Goal: Find specific page/section: Find specific page/section

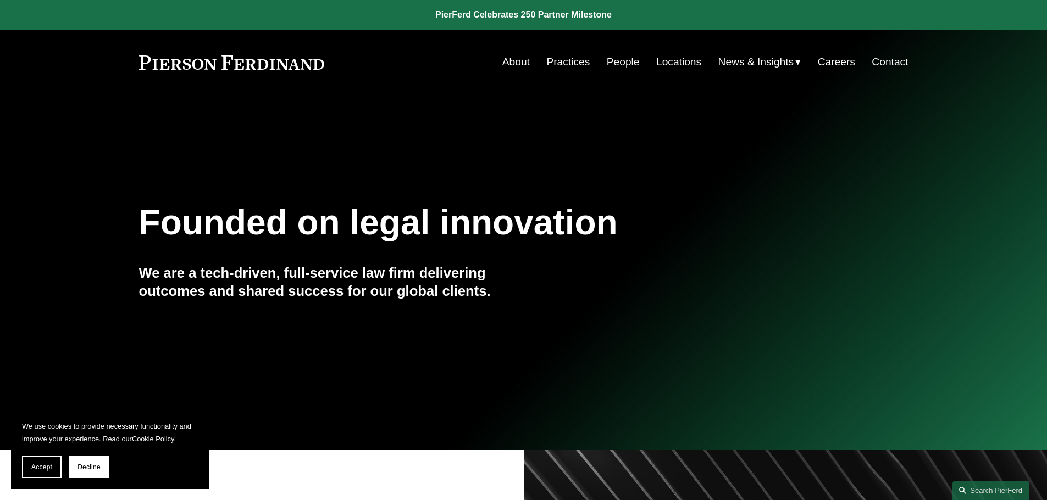
click at [261, 59] on link "People" at bounding box center [622, 62] width 33 height 21
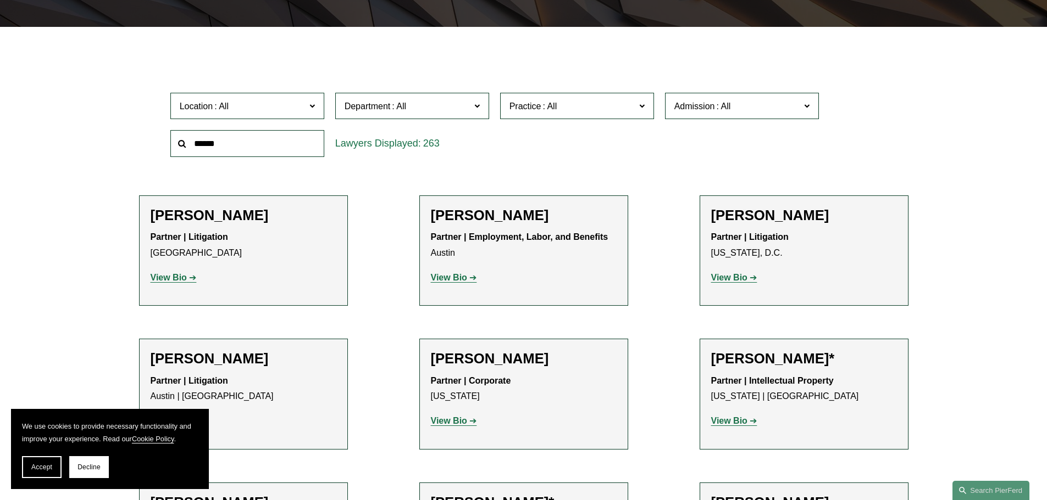
scroll to position [330, 0]
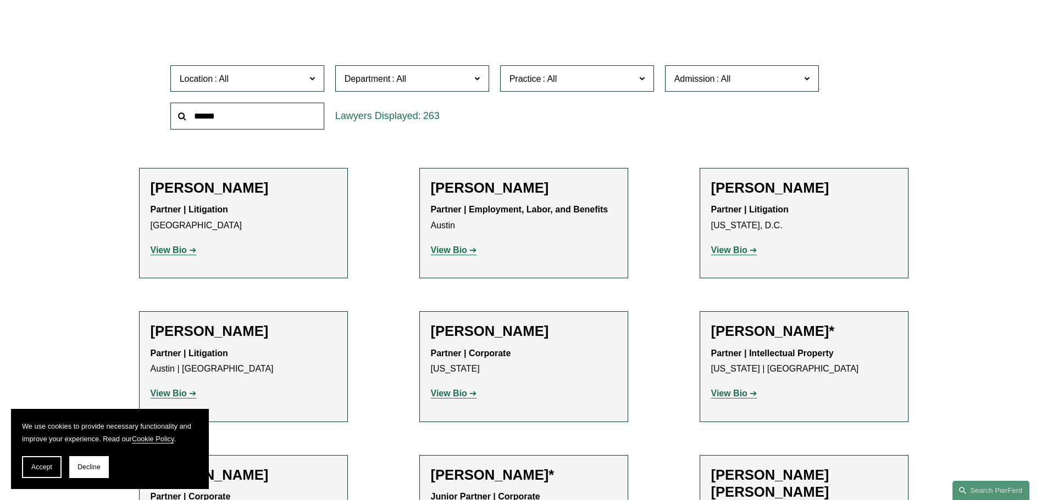
click at [237, 110] on input "text" at bounding box center [247, 116] width 154 height 27
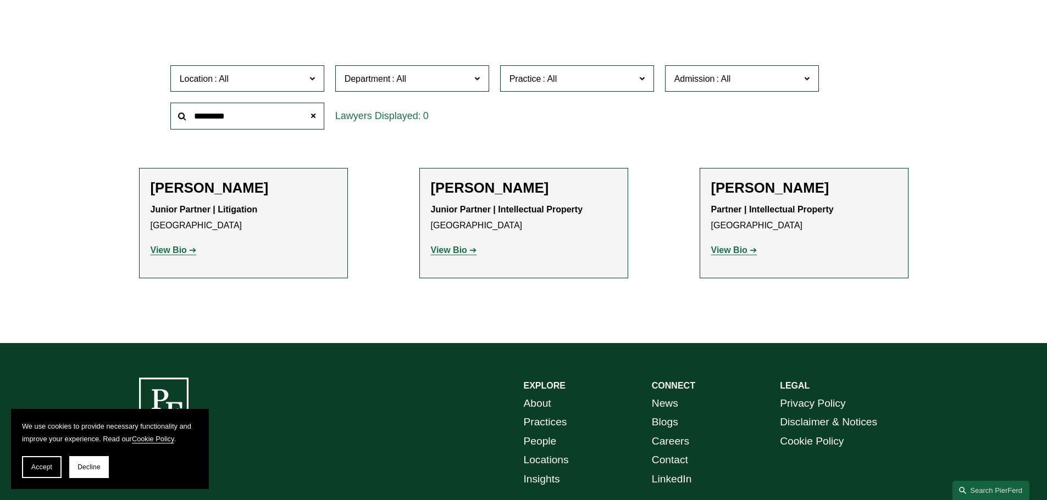
scroll to position [281, 0]
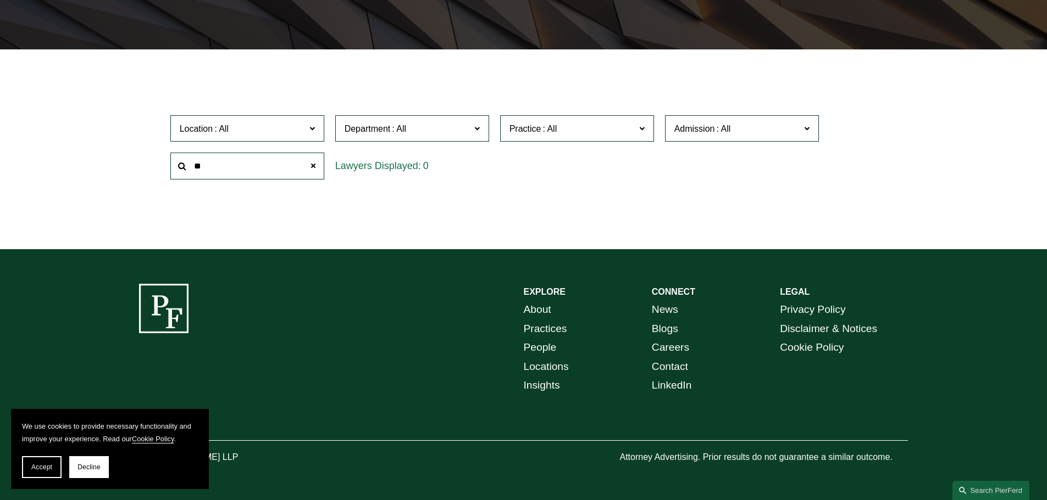
type input "*"
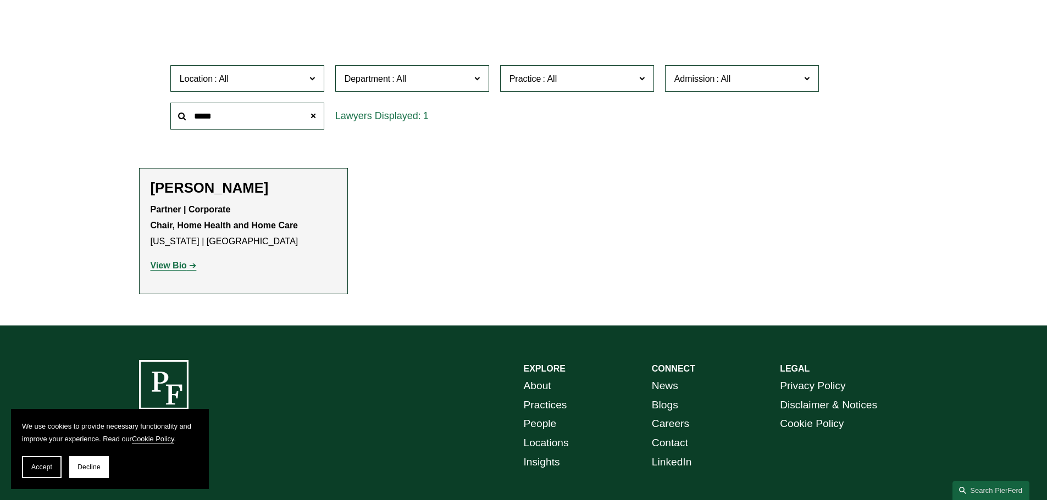
type input "*****"
click at [176, 262] on strong "View Bio" at bounding box center [169, 265] width 36 height 9
